Goal: Navigation & Orientation: Find specific page/section

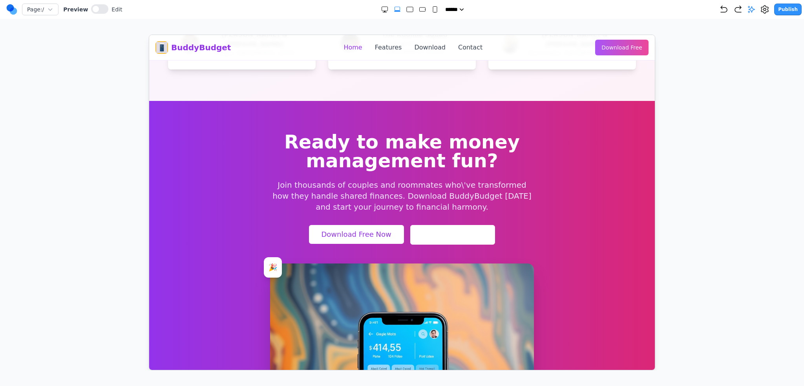
scroll to position [774, 0]
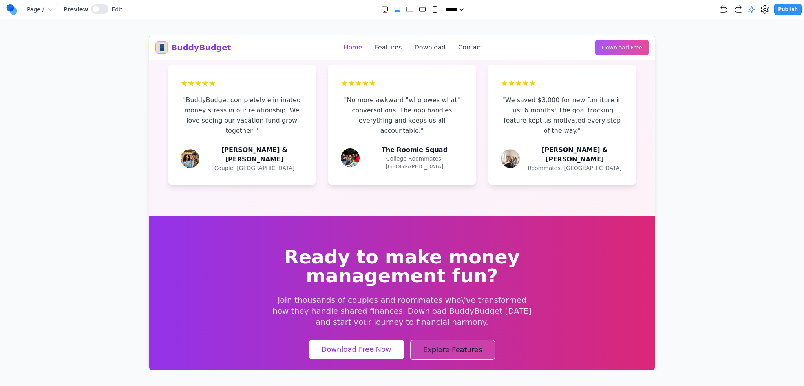
click at [428, 339] on link "Explore Features" at bounding box center [452, 349] width 85 height 20
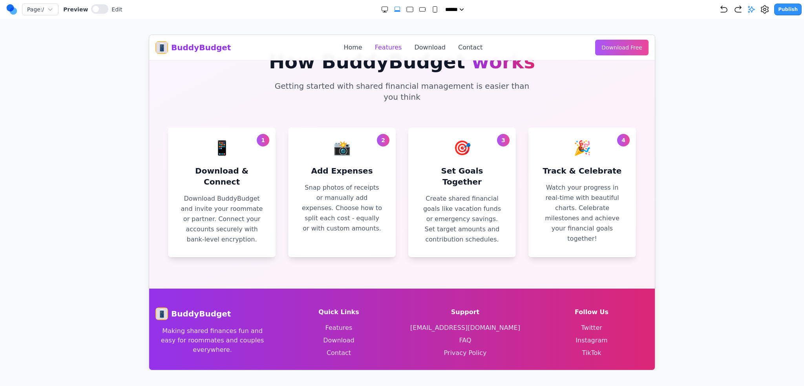
scroll to position [0, 0]
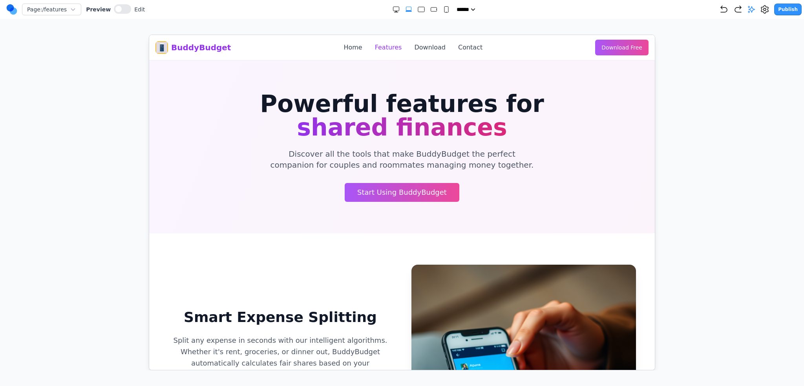
drag, startPoint x: 292, startPoint y: 100, endPoint x: 294, endPoint y: 96, distance: 4.4
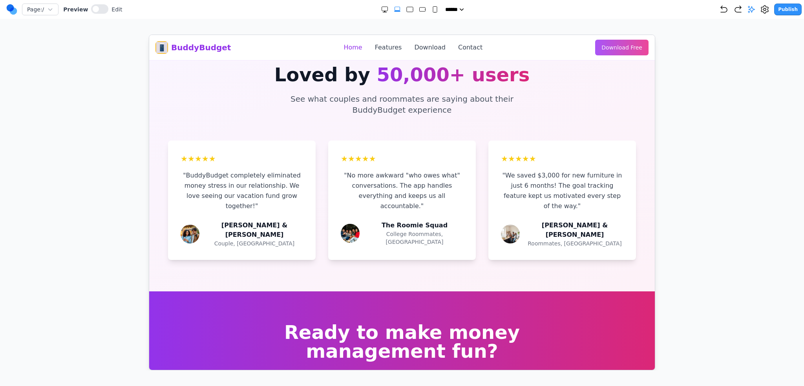
click at [86, 3] on div "Page: / Preview Edit" at bounding box center [64, 9] width 116 height 13
click at [93, 6] on span at bounding box center [96, 9] width 6 height 6
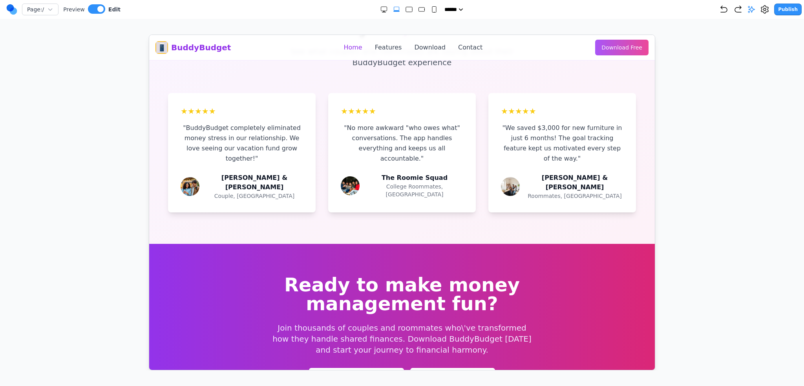
scroll to position [620, 0]
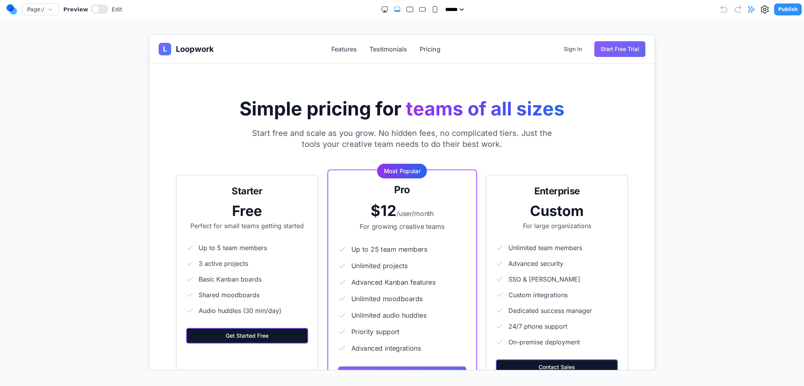
scroll to position [1099, 0]
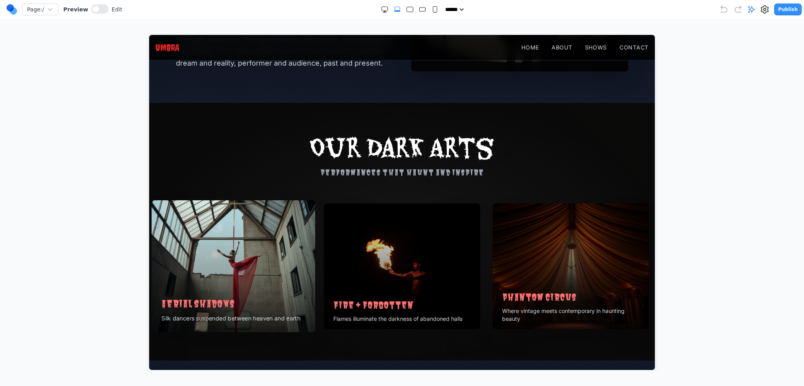
scroll to position [845, 0]
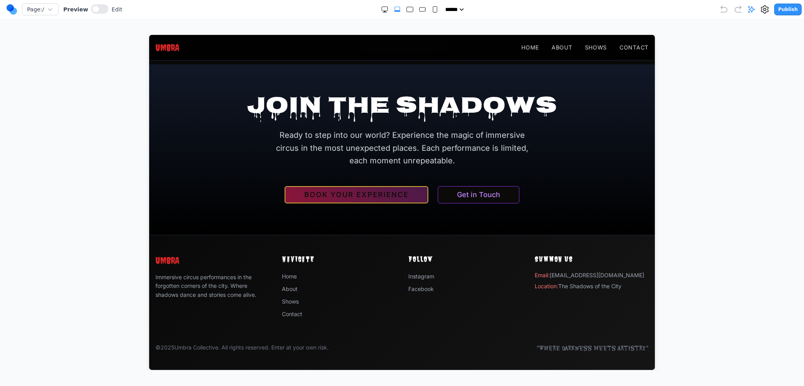
click at [297, 275] on li "Home" at bounding box center [338, 275] width 114 height 9
click at [288, 275] on link "Home" at bounding box center [288, 275] width 15 height 7
click at [282, 288] on link "About" at bounding box center [289, 288] width 16 height 7
